Goal: Task Accomplishment & Management: Use online tool/utility

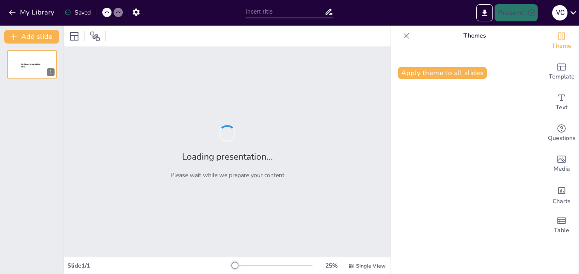
type input "New Sendsteps"
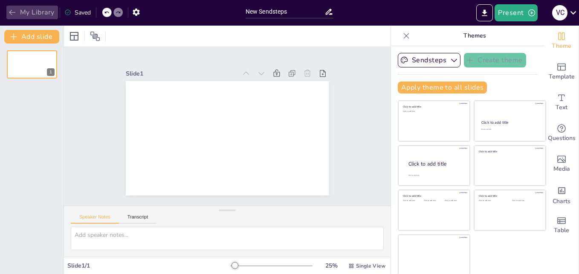
click at [11, 14] on icon "button" at bounding box center [12, 12] width 9 height 9
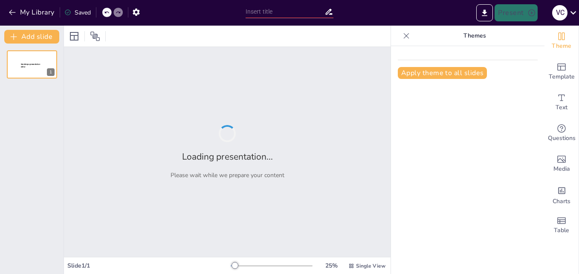
type input "Riesgo psicosocial"
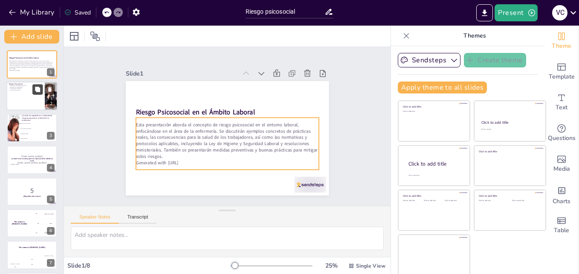
checkbox input "true"
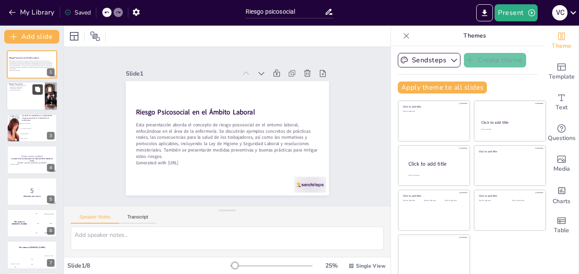
click at [35, 93] on button at bounding box center [37, 89] width 10 height 10
type textarea "Lo ipsumdolor sit ametco adipiscinge se doeiusmodte inci utlabore et dolorem al…"
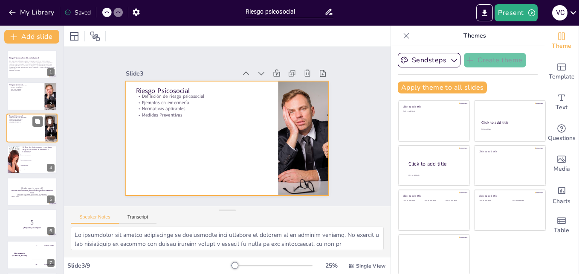
click at [25, 126] on div at bounding box center [31, 127] width 51 height 29
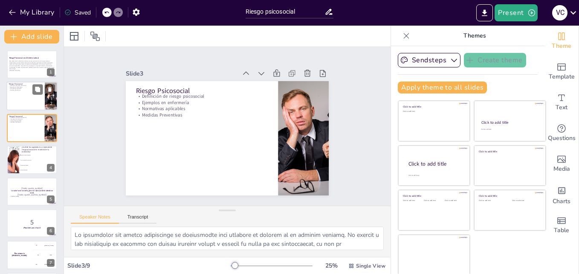
click at [14, 91] on p "Medidas Preventivas" at bounding box center [25, 91] width 33 height 2
checkbox input "true"
click at [51, 89] on icon at bounding box center [49, 89] width 3 height 5
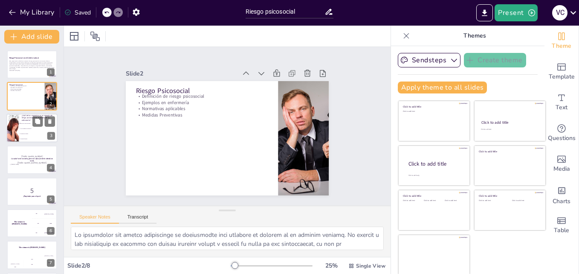
checkbox input "true"
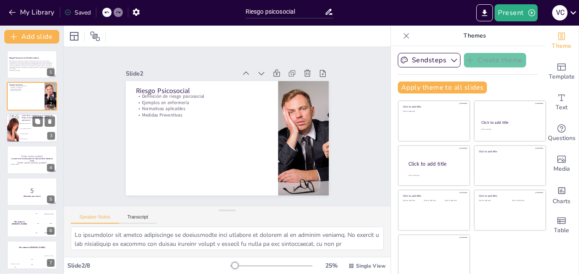
checkbox input "true"
click at [32, 131] on li "Formación continua" at bounding box center [38, 133] width 38 height 5
type textarea "La respuesta correcta es "Estrés por carga de trabajo", que es un riesgo psicos…"
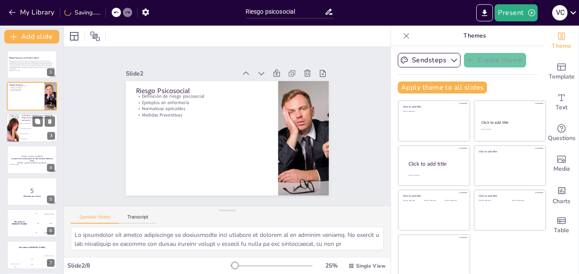
checkbox input "true"
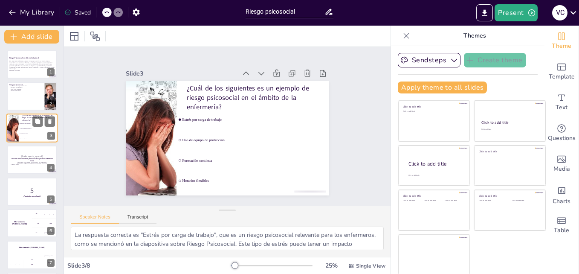
scroll to position [17, 0]
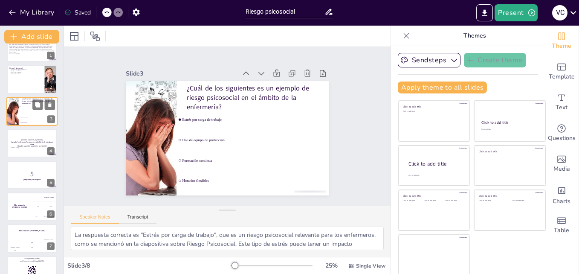
checkbox input "true"
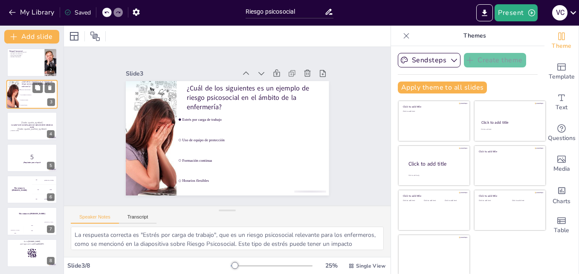
checkbox input "true"
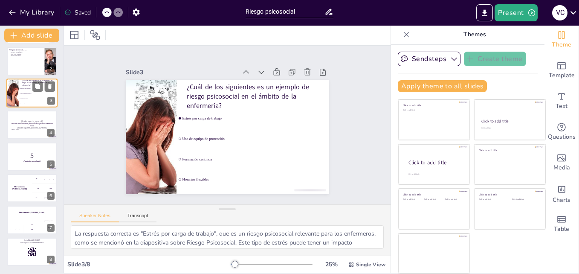
checkbox input "true"
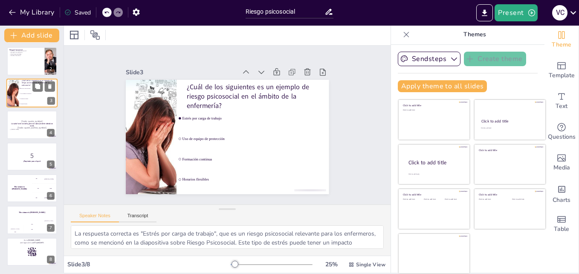
checkbox input "true"
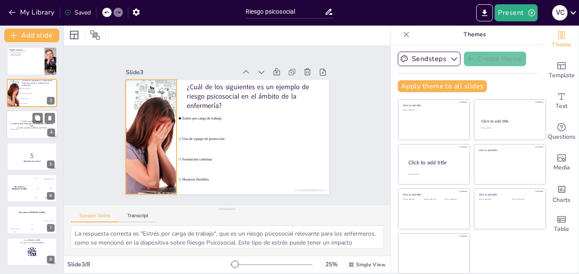
checkbox input "true"
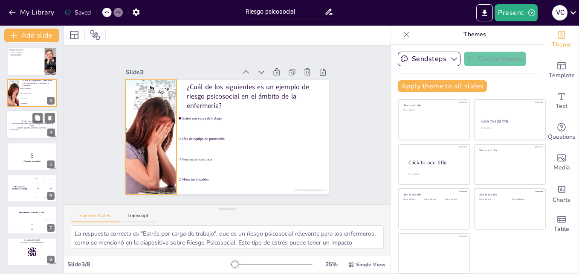
checkbox input "true"
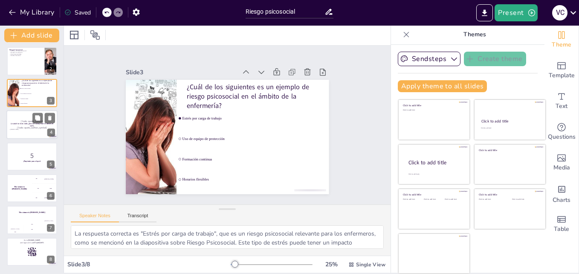
checkbox input "true"
click at [13, 126] on p "[Todo: quote_author_symbol]" at bounding box center [32, 128] width 46 height 4
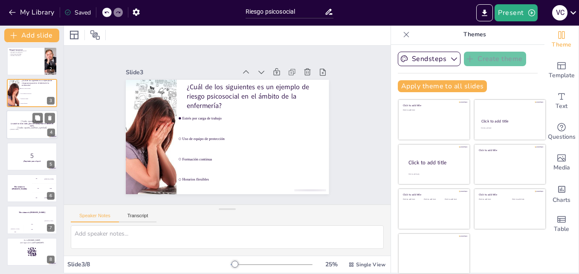
scroll to position [1, 0]
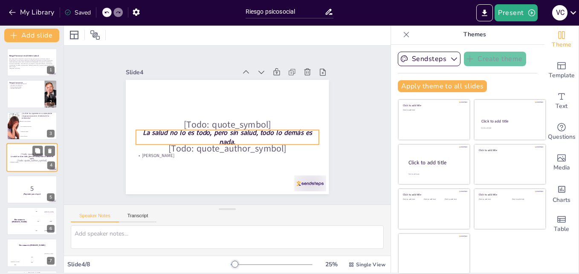
click at [25, 155] on strong "La salud no lo es todo, pero sin salud, todo lo demás es nada." at bounding box center [32, 157] width 43 height 5
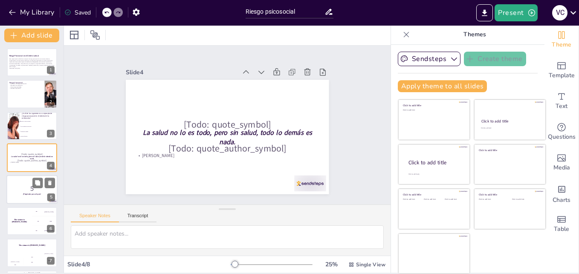
click at [22, 187] on p "5" at bounding box center [32, 187] width 46 height 9
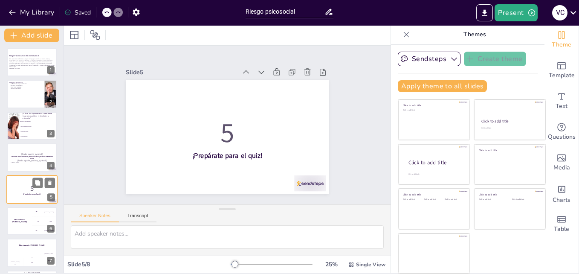
scroll to position [33, 0]
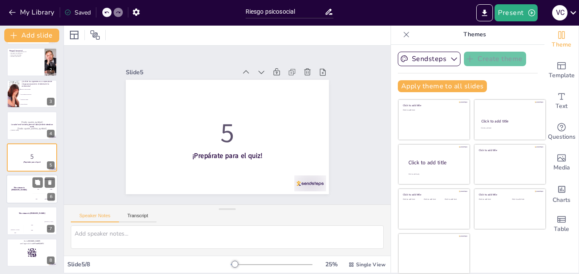
click at [15, 189] on h4 "The winner is [PERSON_NAME]" at bounding box center [19, 189] width 26 height 4
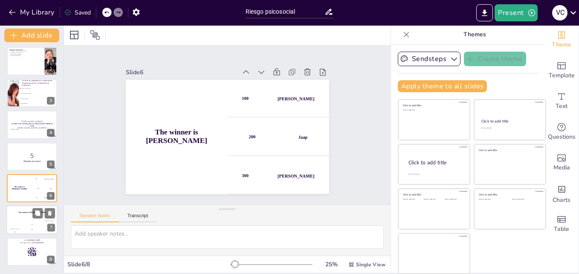
click at [19, 214] on div "The winner is [PERSON_NAME]" at bounding box center [31, 213] width 51 height 14
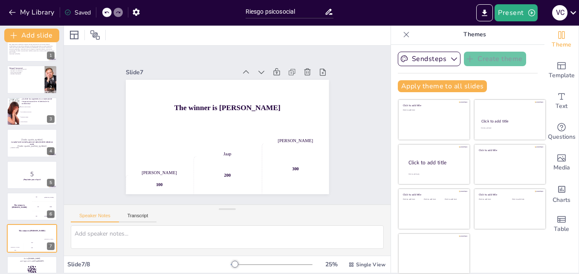
scroll to position [0, 0]
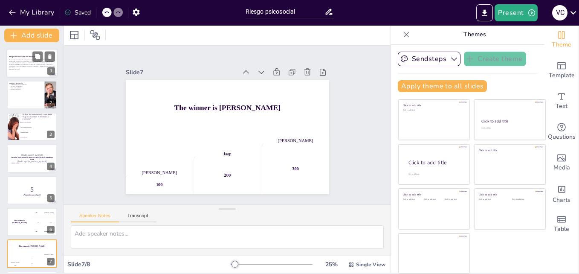
click at [19, 56] on strong "Riesgo Psicosocial en el Ámbito Laboral" at bounding box center [24, 56] width 30 height 2
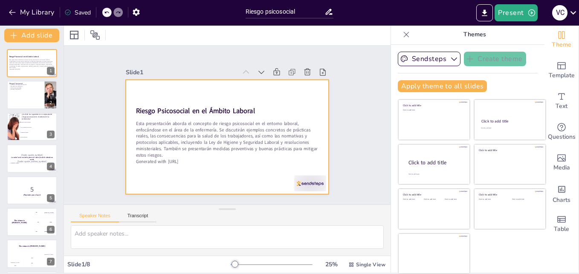
checkbox input "true"
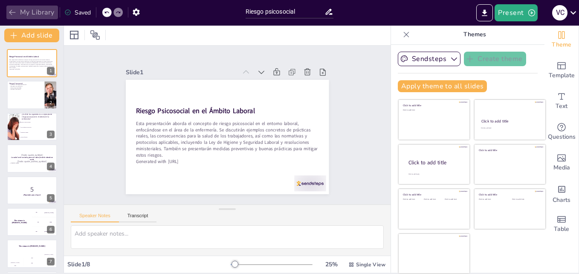
click at [10, 9] on icon "button" at bounding box center [12, 12] width 9 height 9
